Goal: Task Accomplishment & Management: Use online tool/utility

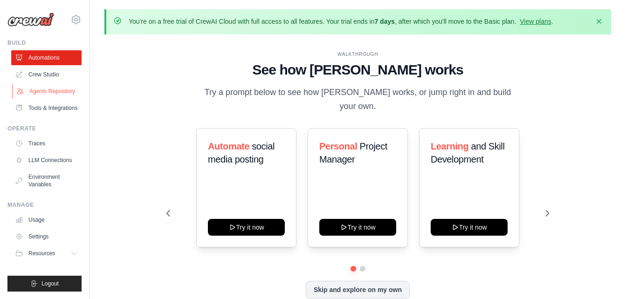
click at [59, 93] on link "Agents Repository" at bounding box center [47, 91] width 70 height 15
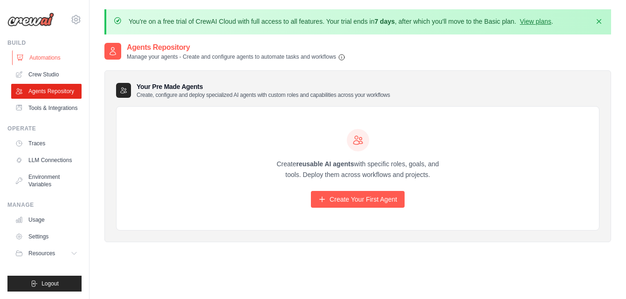
click at [46, 55] on link "Automations" at bounding box center [47, 57] width 70 height 15
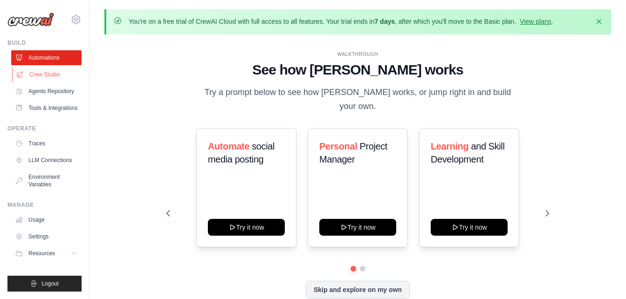
click at [55, 75] on link "Crew Studio" at bounding box center [47, 74] width 70 height 15
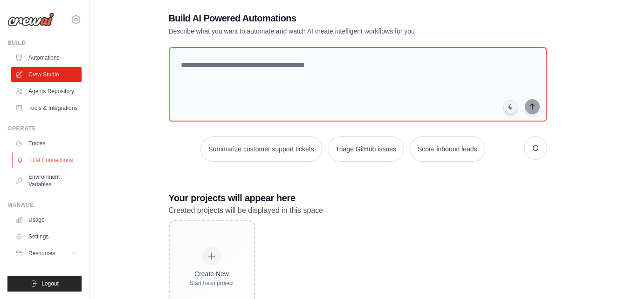
scroll to position [84, 0]
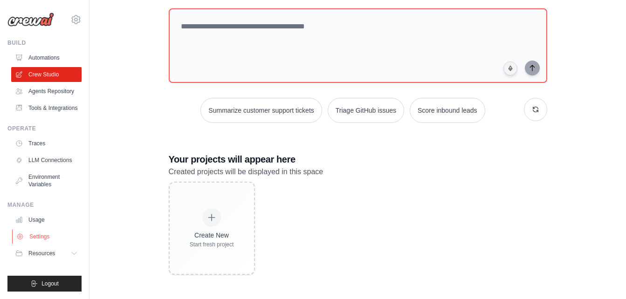
click at [59, 253] on button "Resources" at bounding box center [46, 253] width 70 height 15
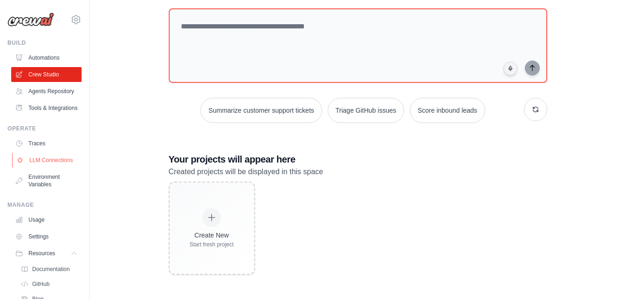
click at [39, 168] on link "LLM Connections" at bounding box center [47, 160] width 70 height 15
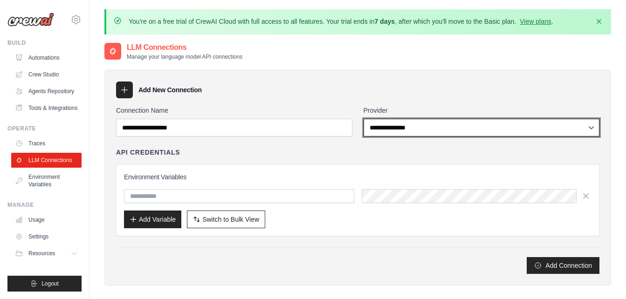
click at [407, 123] on select "**********" at bounding box center [481, 128] width 236 height 18
select select "****"
click at [363, 119] on select "**********" at bounding box center [481, 128] width 236 height 18
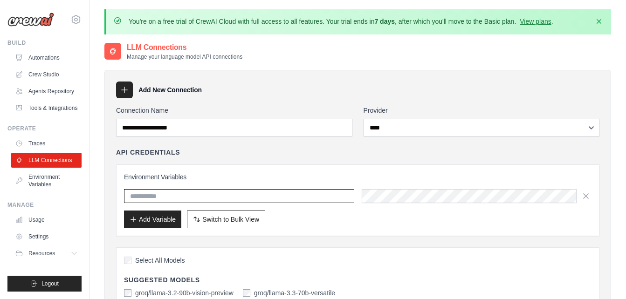
click at [175, 198] on input "text" at bounding box center [239, 196] width 230 height 14
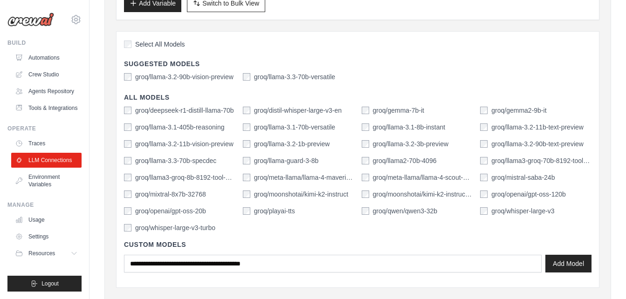
scroll to position [233, 0]
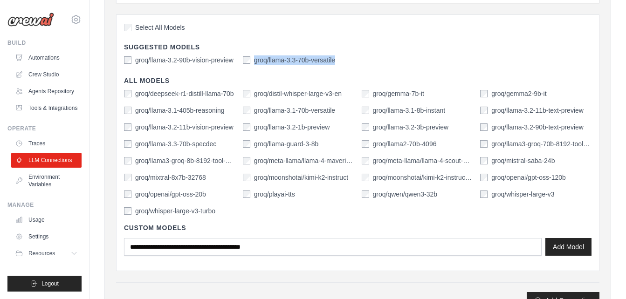
drag, startPoint x: 334, startPoint y: 60, endPoint x: 254, endPoint y: 62, distance: 79.7
click at [254, 62] on label "groq/llama-3.3-70b-versatile" at bounding box center [294, 59] width 81 height 9
copy label "groq/llama-3.3-70b-versatile"
click at [432, 51] on h4 "Suggested Models" at bounding box center [357, 46] width 467 height 9
click at [41, 145] on link "Traces" at bounding box center [47, 143] width 70 height 15
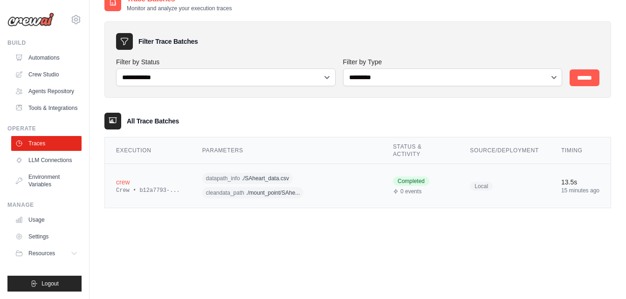
scroll to position [51, 0]
